Goal: Information Seeking & Learning: Learn about a topic

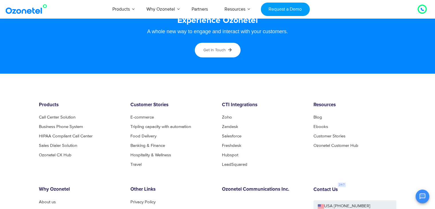
scroll to position [3044, 0]
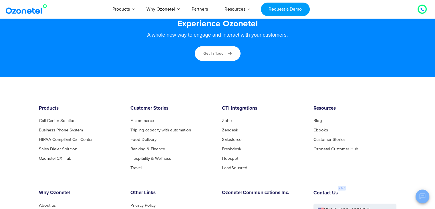
click at [420, 190] on button "Open chat" at bounding box center [422, 196] width 14 height 14
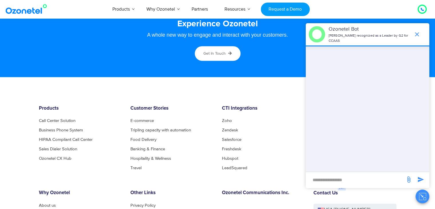
click at [334, 180] on input "new-msg-input" at bounding box center [355, 180] width 94 height 10
type input "**********"
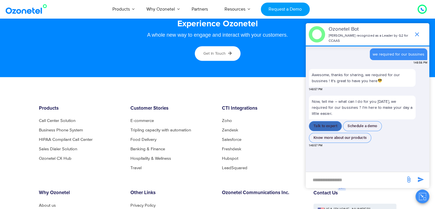
click at [332, 125] on button "Talk to expert" at bounding box center [325, 126] width 33 height 10
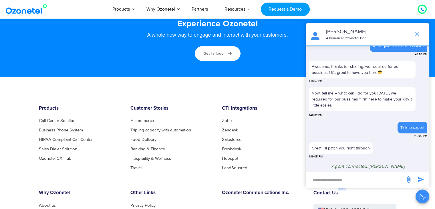
scroll to position [8, 0]
click at [324, 181] on input "new-msg-input" at bounding box center [355, 180] width 94 height 10
type input "**"
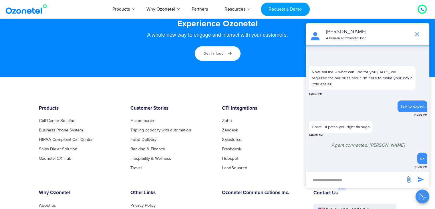
scroll to position [44, 0]
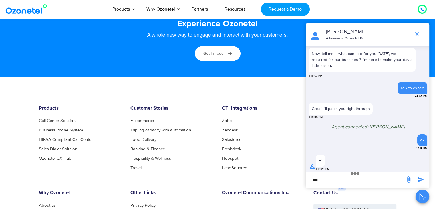
type input "**"
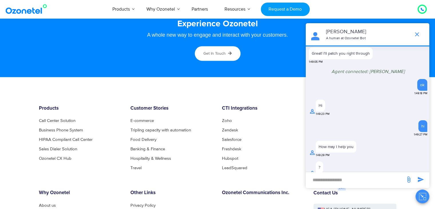
scroll to position [103, 0]
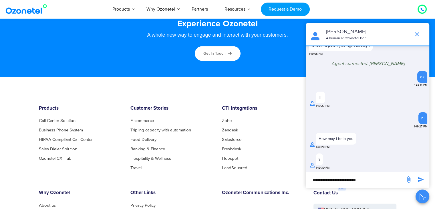
click at [358, 180] on input "**********" at bounding box center [355, 180] width 94 height 10
type input "**********"
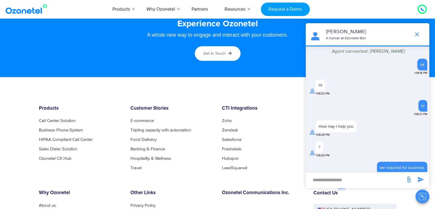
scroll to position [120, 0]
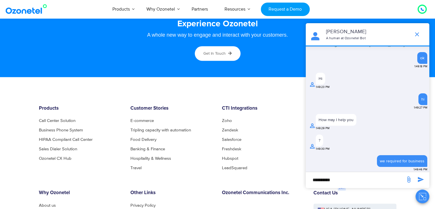
type input "**********"
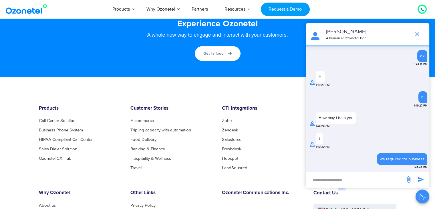
scroll to position [138, 0]
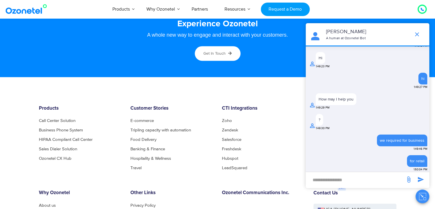
click at [357, 78] on div "hi 1:49:27 PM" at bounding box center [368, 82] width 118 height 19
click at [415, 29] on div at bounding box center [420, 34] width 18 height 11
click at [416, 31] on icon "end chat or minimize" at bounding box center [416, 34] width 7 height 7
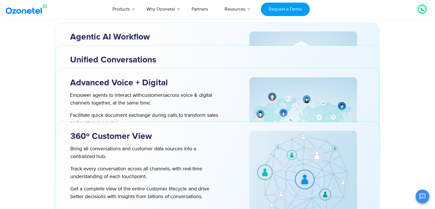
scroll to position [1742, 0]
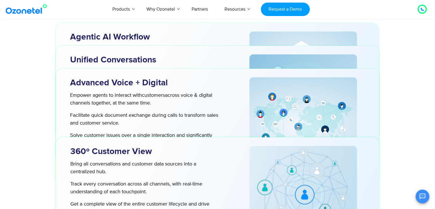
click at [425, 8] on div at bounding box center [421, 9] width 7 height 7
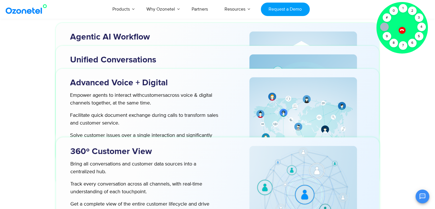
click at [353, 53] on div at bounding box center [303, 103] width 140 height 105
drag, startPoint x: 388, startPoint y: 34, endPoint x: 388, endPoint y: 30, distance: 3.7
click at [422, 9] on div "Click to talk to us! Call connected [PHONE_NUMBER]" at bounding box center [422, 9] width 0 height 0
click at [397, 68] on div "Reimagine Your Customer Playbook for an AI-first World Agentic AI Workflow Hire…" at bounding box center [218, 37] width 366 height 619
click at [402, 31] on icon at bounding box center [401, 29] width 5 height 5
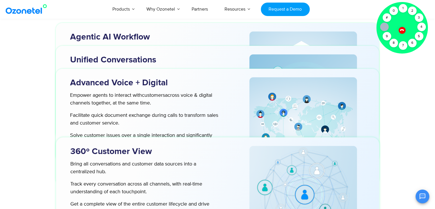
click at [402, 31] on icon at bounding box center [401, 29] width 5 height 5
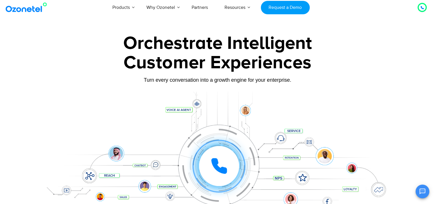
scroll to position [0, 0]
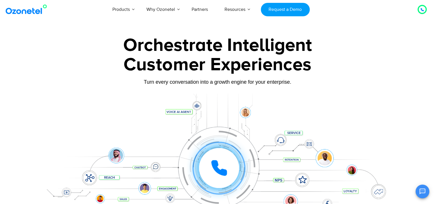
click at [17, 123] on div at bounding box center [217, 128] width 435 height 195
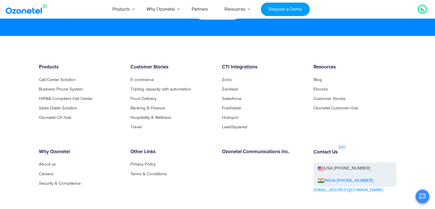
scroll to position [3085, 0]
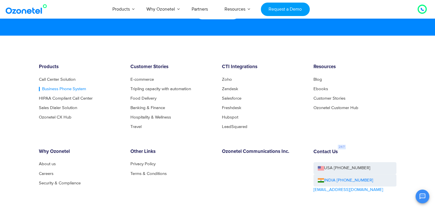
click at [54, 91] on link "Business Phone System" at bounding box center [62, 89] width 47 height 4
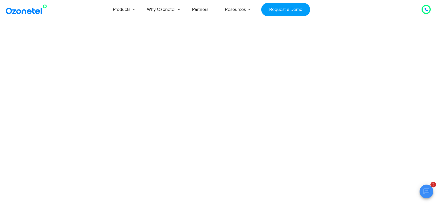
click at [429, 194] on icon "Open chat" at bounding box center [426, 191] width 7 height 7
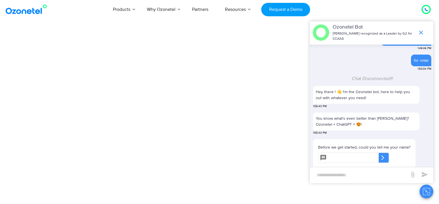
scroll to position [258, 0]
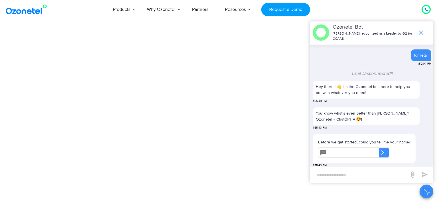
click at [332, 151] on input "text" at bounding box center [354, 152] width 50 height 10
type input "*****"
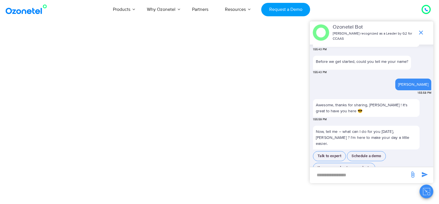
scroll to position [331, 0]
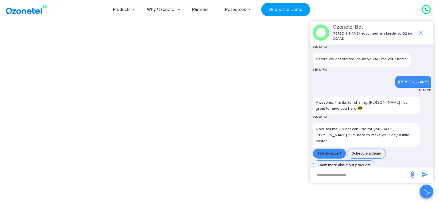
click at [326, 149] on button "Talk to expert" at bounding box center [329, 154] width 33 height 10
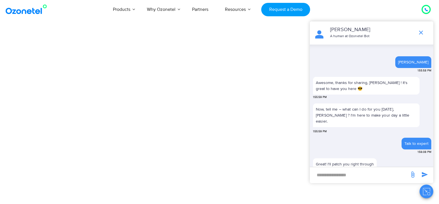
scroll to position [359, 0]
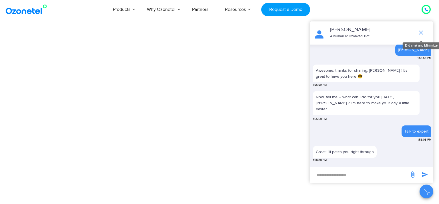
click at [420, 31] on icon "end chat or minimize" at bounding box center [421, 32] width 7 height 7
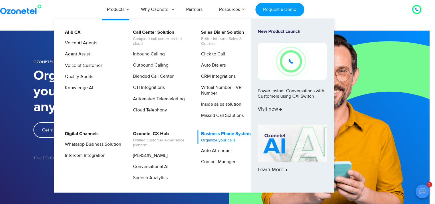
scroll to position [399, 0]
click at [226, 134] on link "Business Phone System Organize your calls" at bounding box center [224, 136] width 54 height 13
